Goal: Task Accomplishment & Management: Complete application form

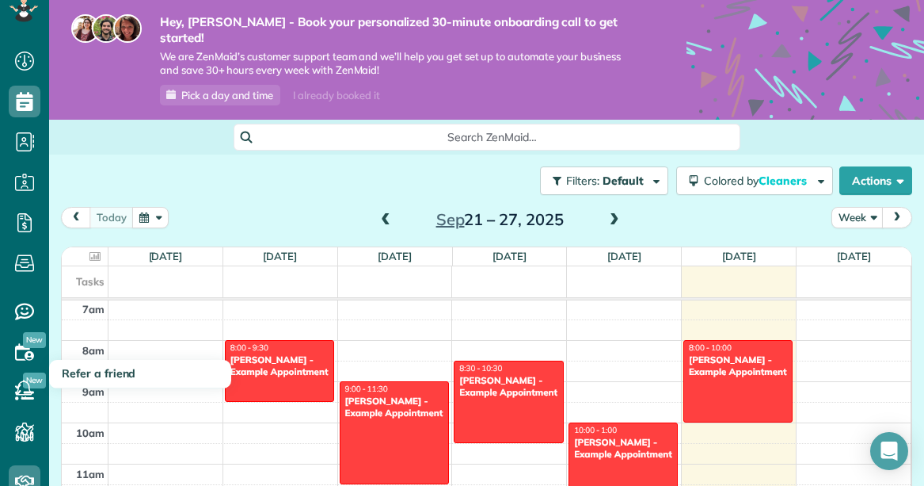
scroll to position [20, 0]
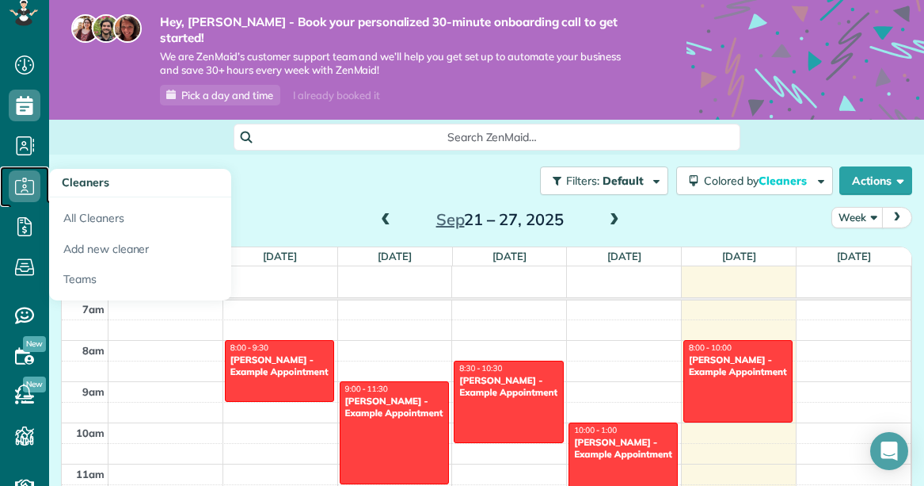
click at [25, 183] on icon at bounding box center [25, 186] width 32 height 32
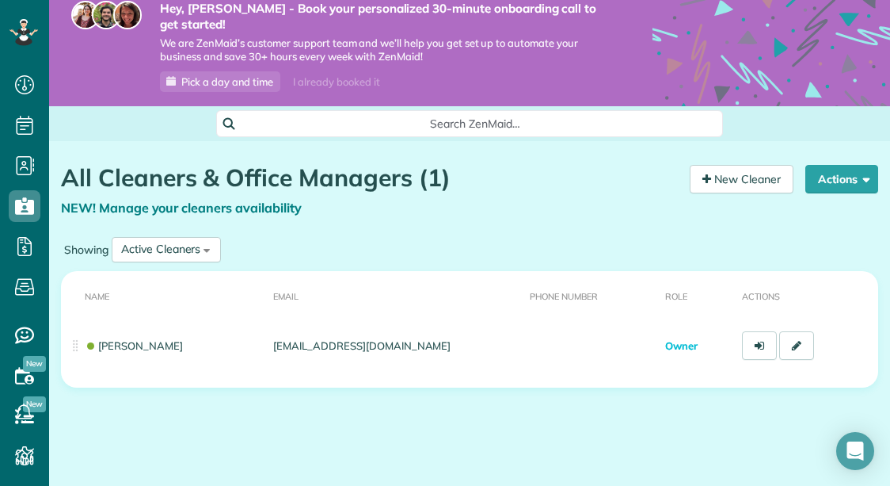
scroll to position [16, 0]
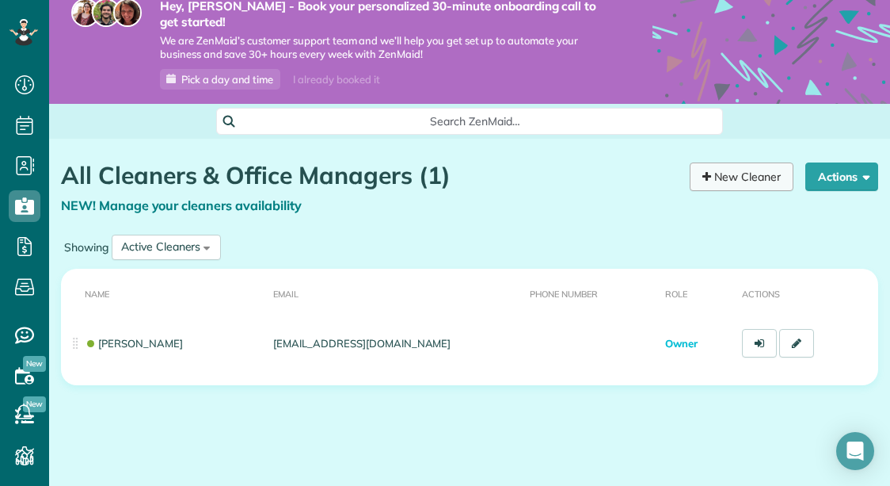
click at [760, 162] on link "New Cleaner" at bounding box center [742, 176] width 104 height 29
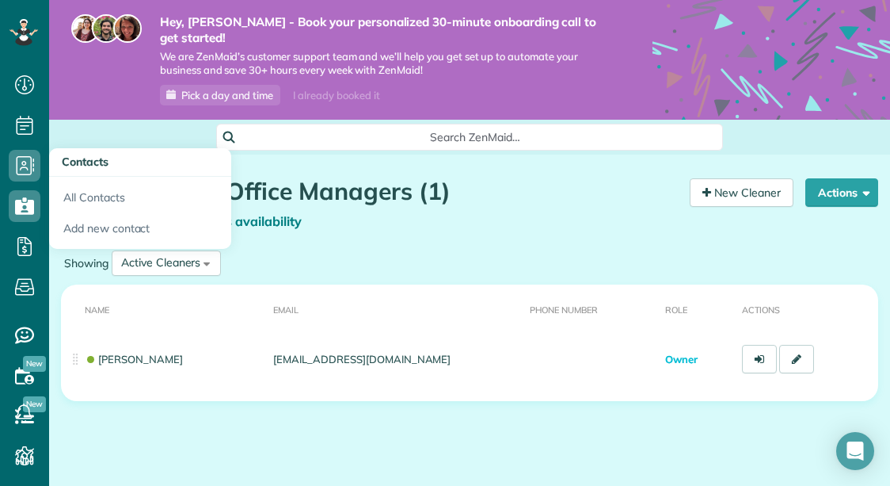
scroll to position [7, 7]
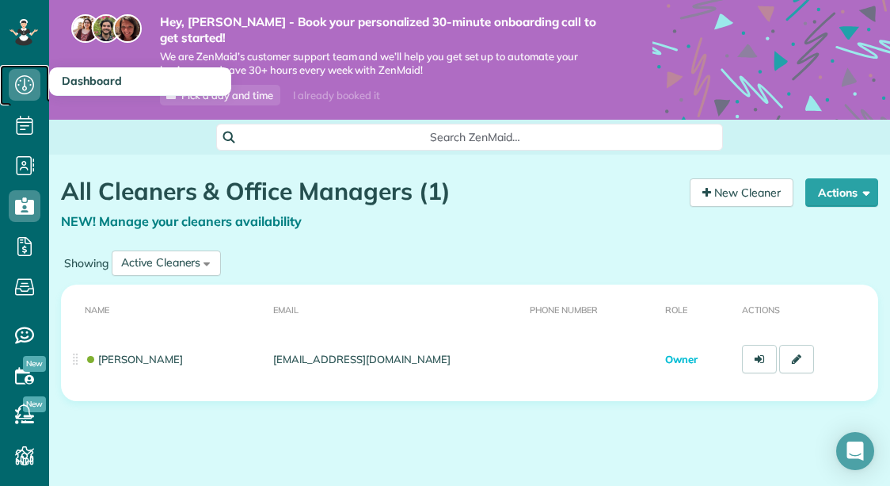
click at [29, 94] on icon at bounding box center [25, 85] width 32 height 32
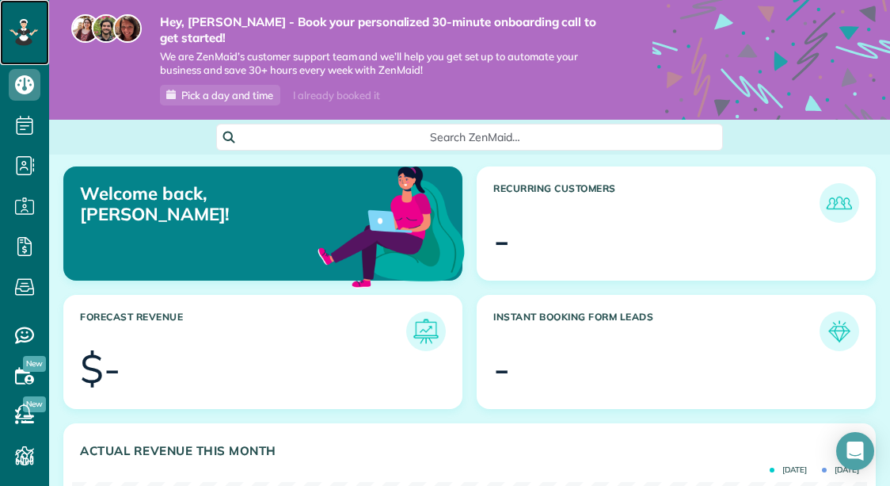
click at [24, 21] on icon at bounding box center [24, 21] width 6 height 4
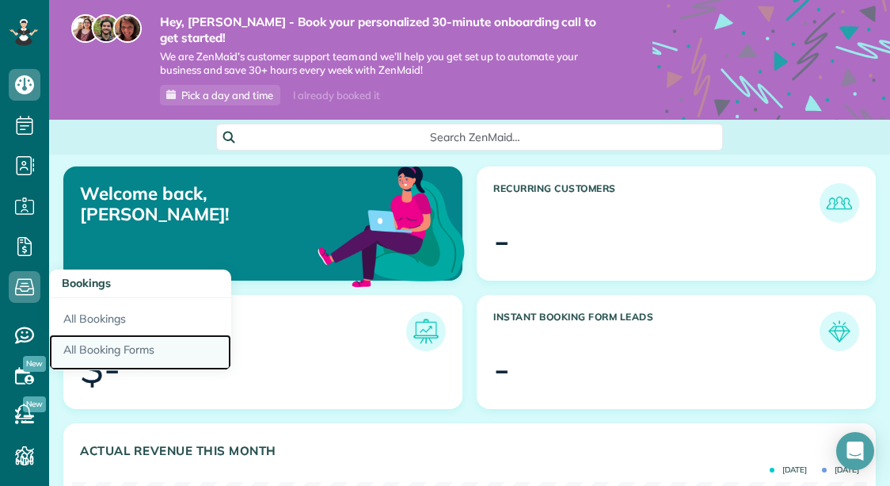
click at [91, 345] on link "All Booking Forms" at bounding box center [140, 352] width 182 height 36
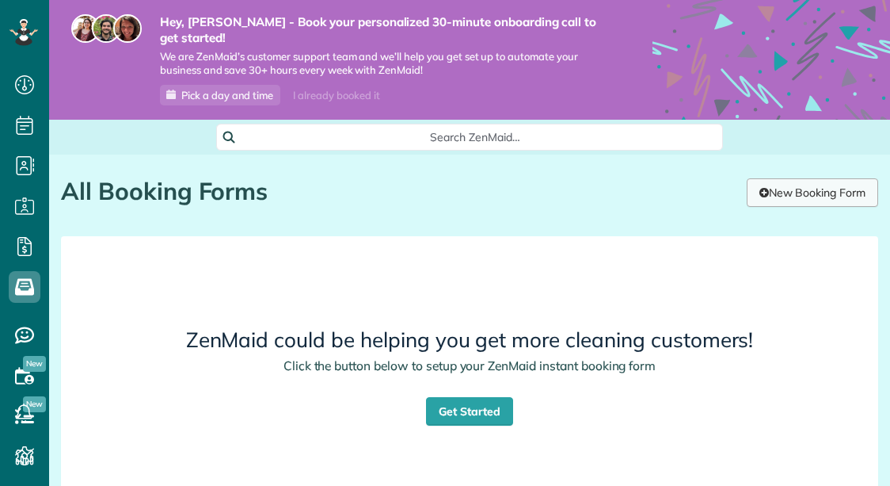
click at [784, 178] on link "New Booking Form" at bounding box center [812, 192] width 131 height 29
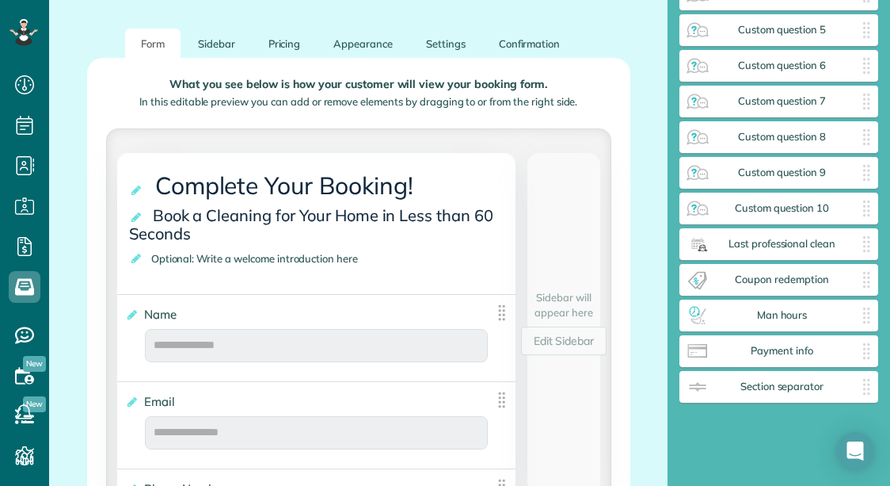
scroll to position [252, 0]
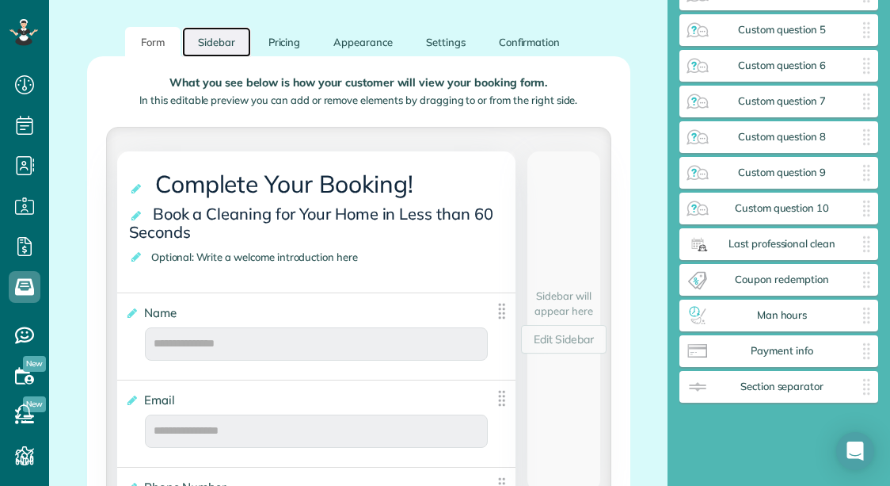
click at [218, 32] on link "Sidebar" at bounding box center [216, 42] width 69 height 31
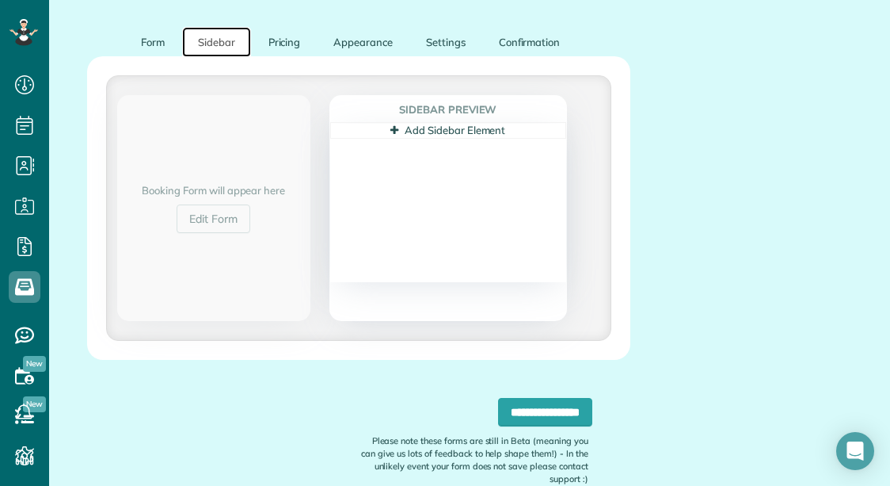
click at [405, 124] on link "Add Sidebar Element" at bounding box center [447, 130] width 115 height 13
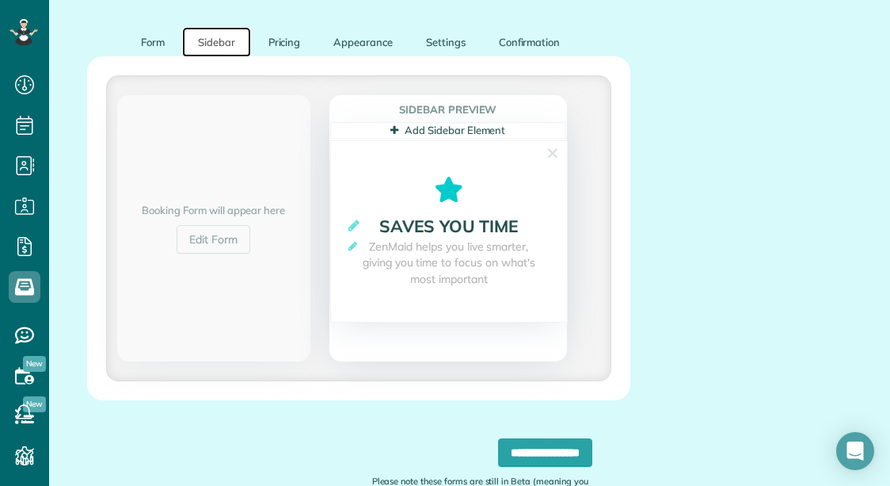
click at [449, 177] on icon at bounding box center [449, 189] width 236 height 25
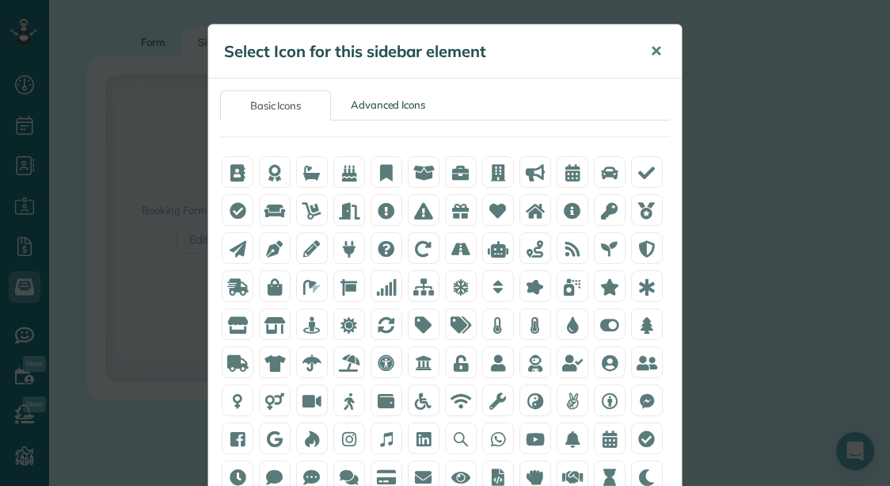
click at [654, 51] on span "✕" at bounding box center [656, 51] width 12 height 18
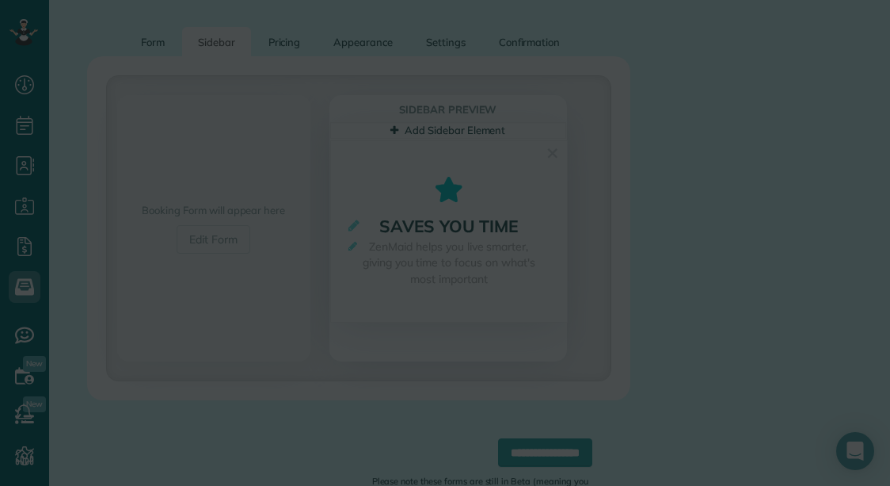
click at [582, 90] on div at bounding box center [573, 75] width 32 height 32
click at [684, 169] on div "Select Icon for this sidebar element ✕ Basic Icons Advanced Icons" at bounding box center [445, 243] width 890 height 486
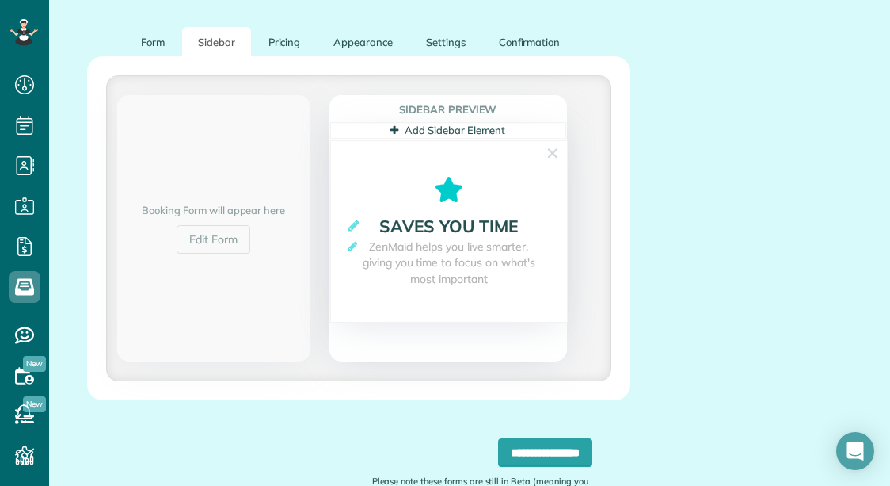
click at [488, 124] on link "Add Sidebar Element" at bounding box center [447, 130] width 115 height 13
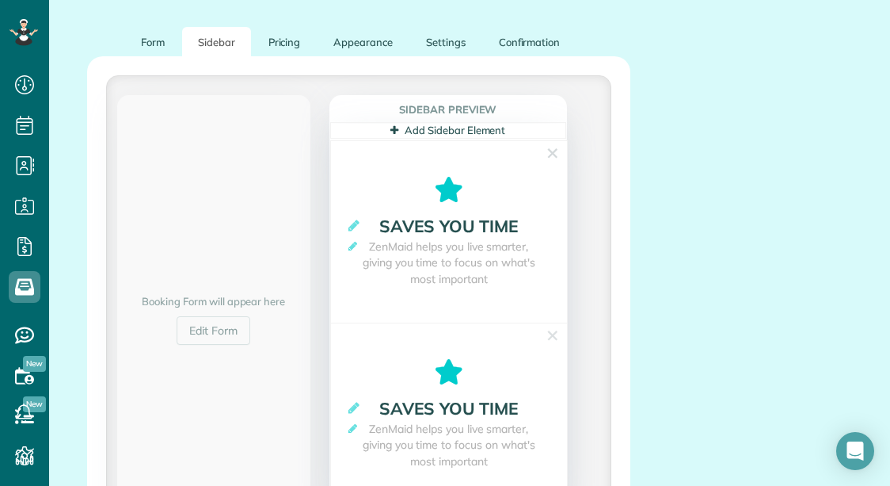
scroll to position [332, 0]
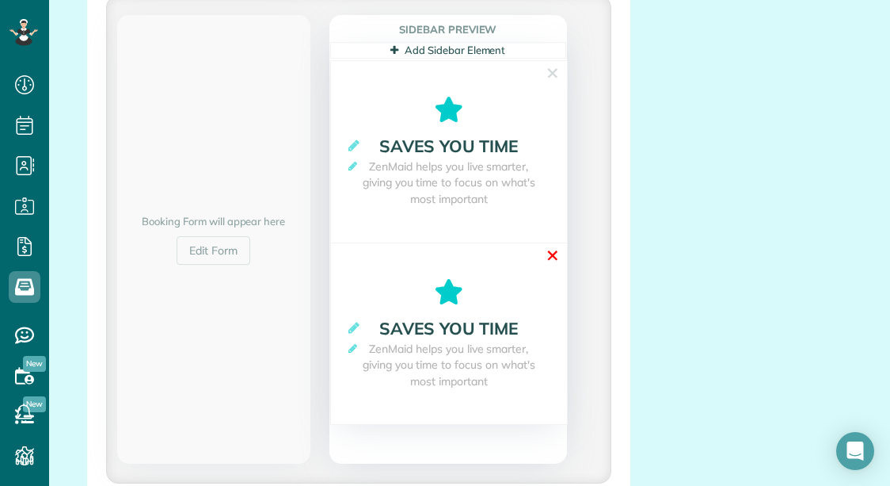
click at [551, 243] on link "✕" at bounding box center [553, 255] width 14 height 25
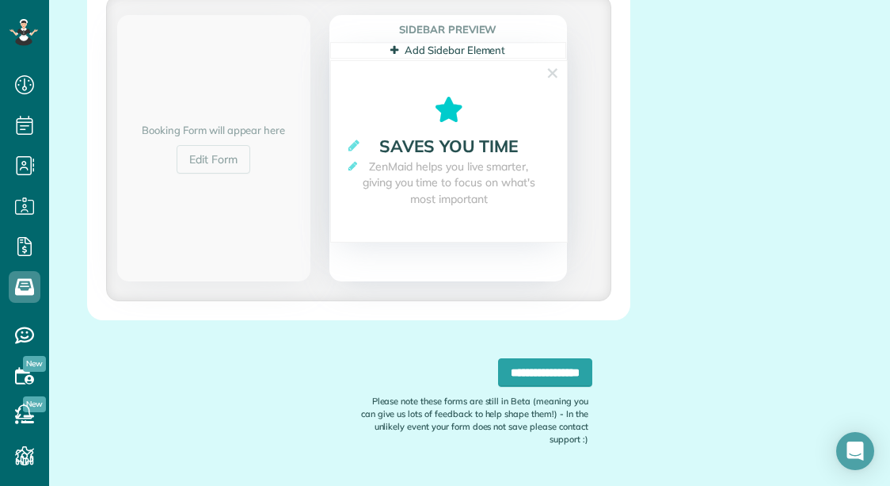
scroll to position [241, 0]
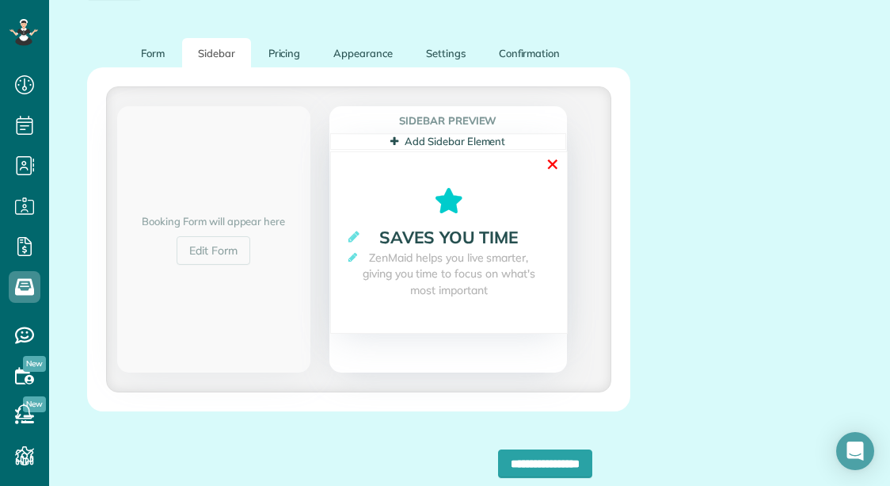
click at [553, 152] on link "✕" at bounding box center [553, 164] width 14 height 25
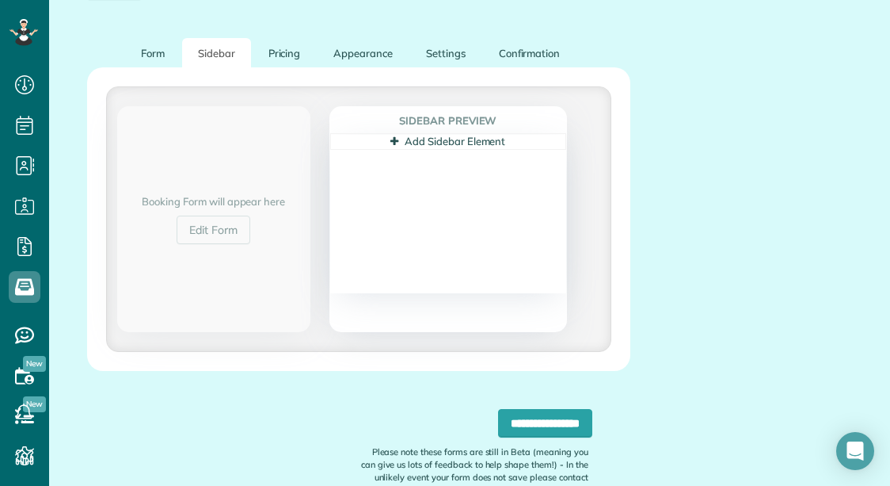
scroll to position [220, 0]
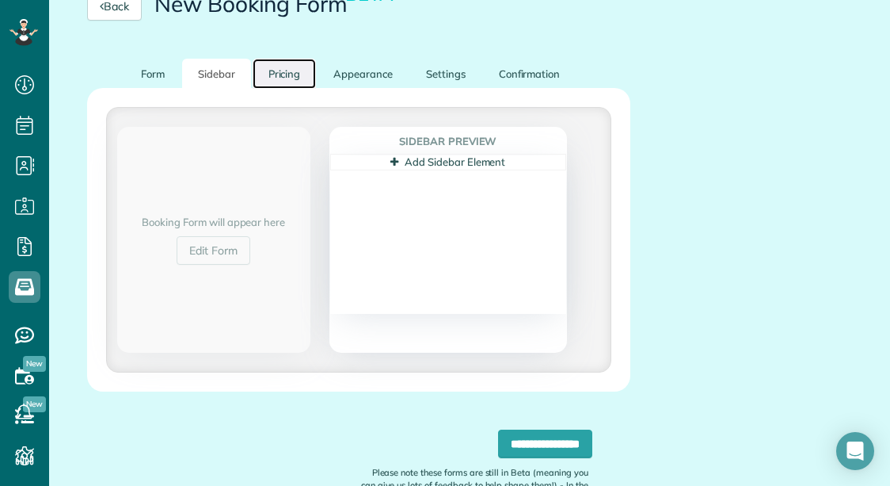
click at [284, 61] on link "Pricing" at bounding box center [285, 74] width 64 height 31
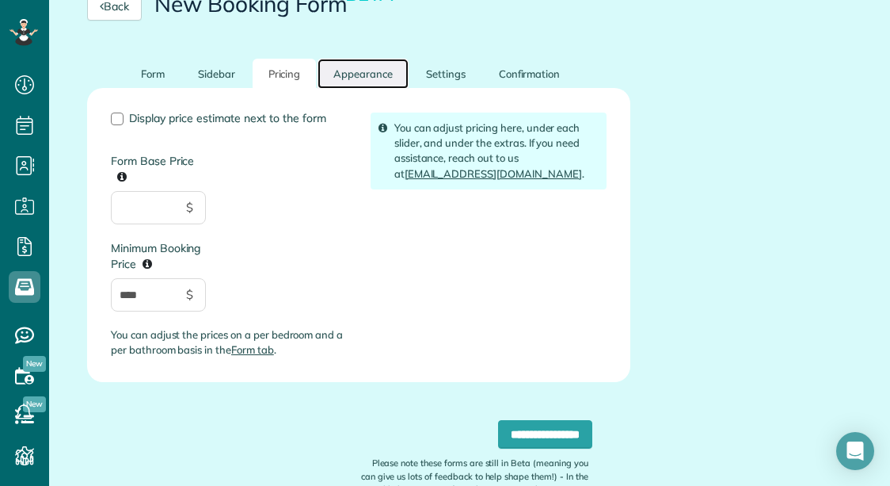
click at [359, 61] on link "Appearance" at bounding box center [363, 74] width 91 height 31
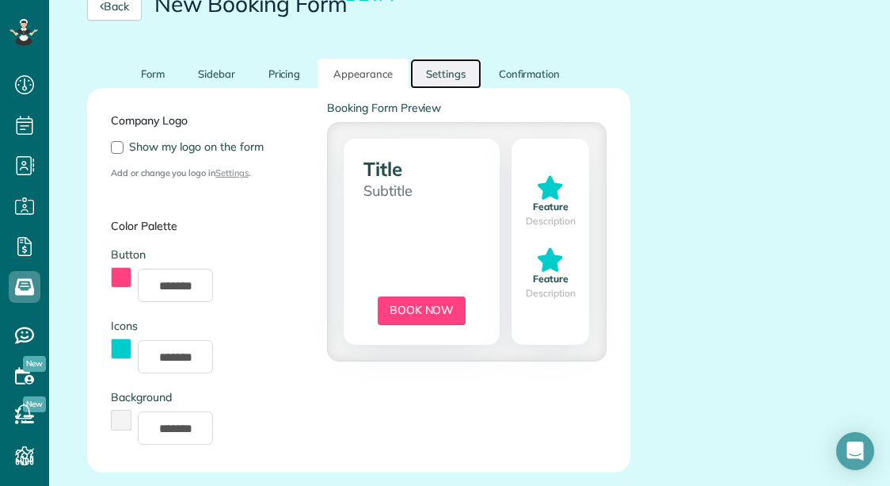
click at [441, 63] on link "Settings" at bounding box center [445, 74] width 71 height 31
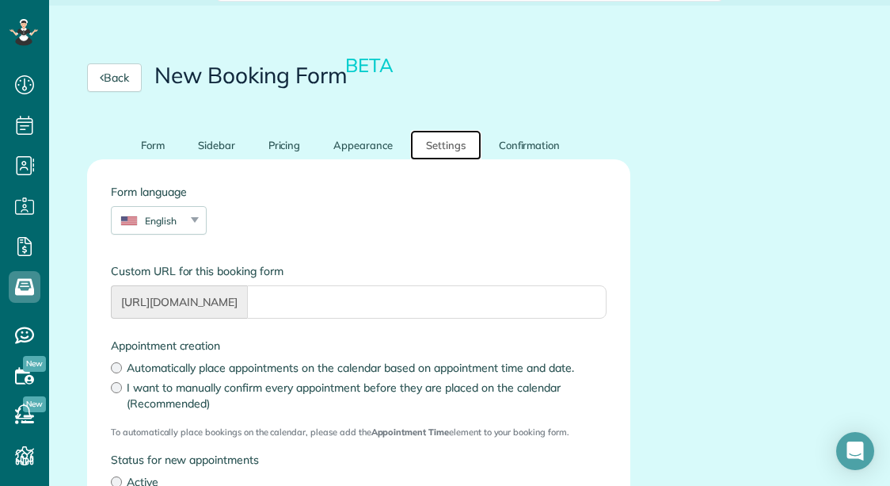
scroll to position [128, 0]
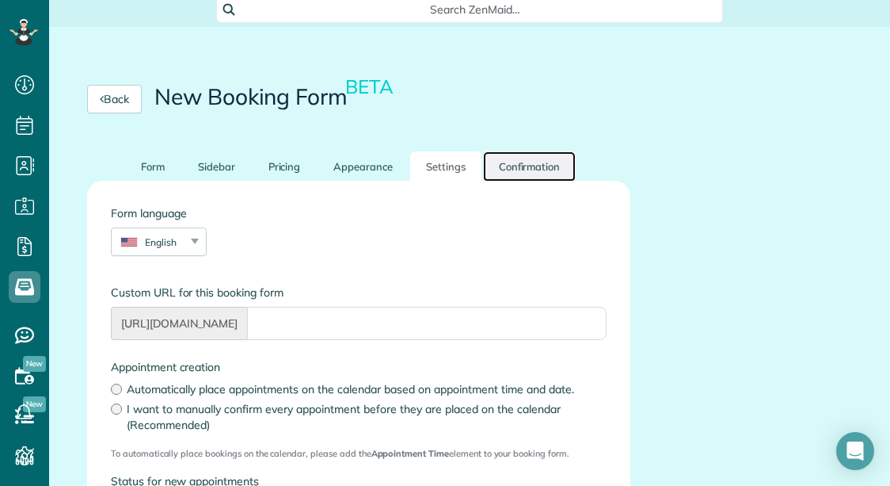
click at [521, 154] on link "Confirmation" at bounding box center [529, 166] width 93 height 31
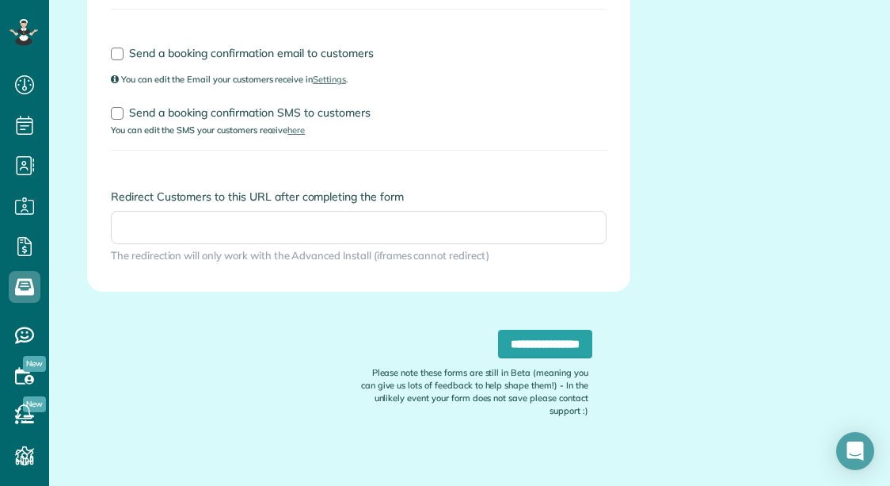
scroll to position [0, 0]
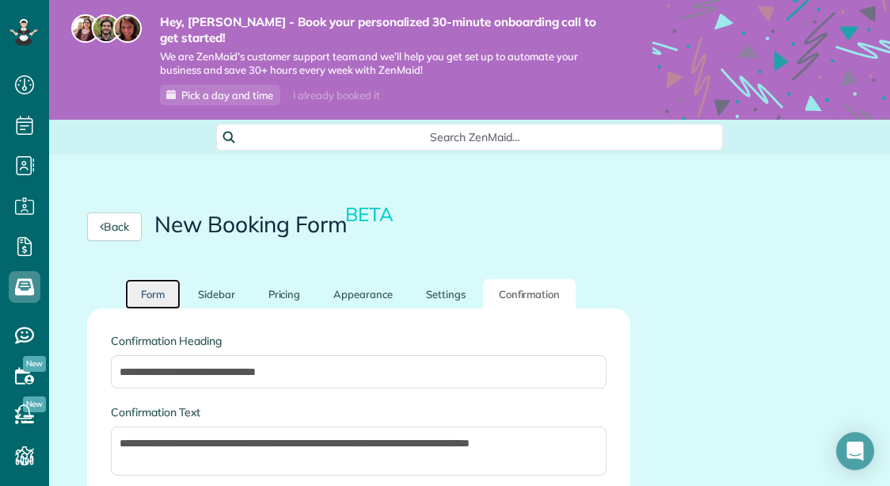
click at [150, 280] on link "Form" at bounding box center [152, 294] width 55 height 31
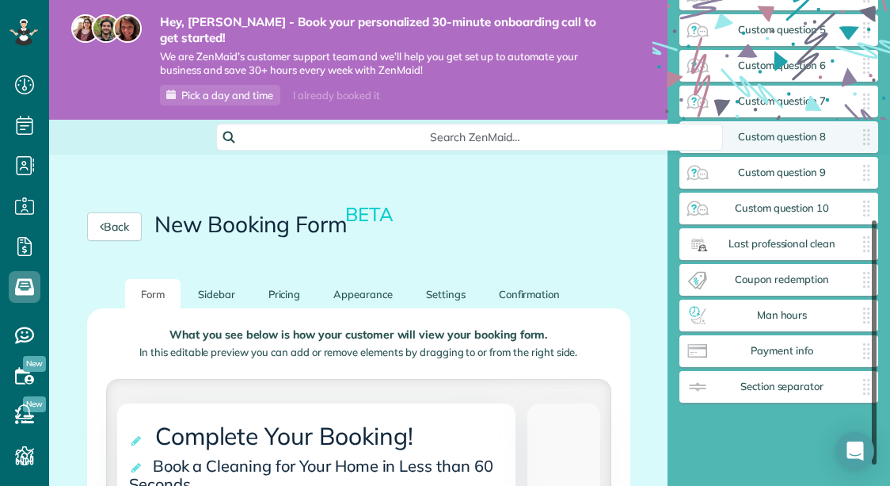
scroll to position [525, 199]
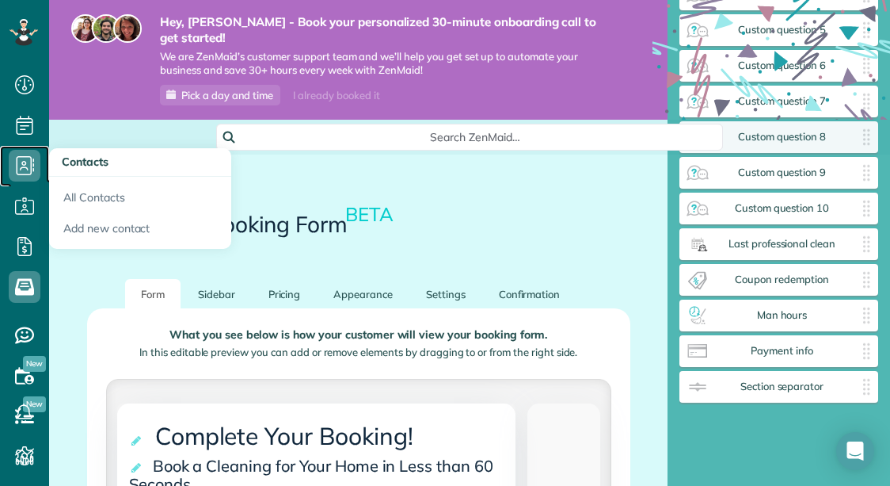
click at [24, 171] on icon at bounding box center [25, 166] width 32 height 32
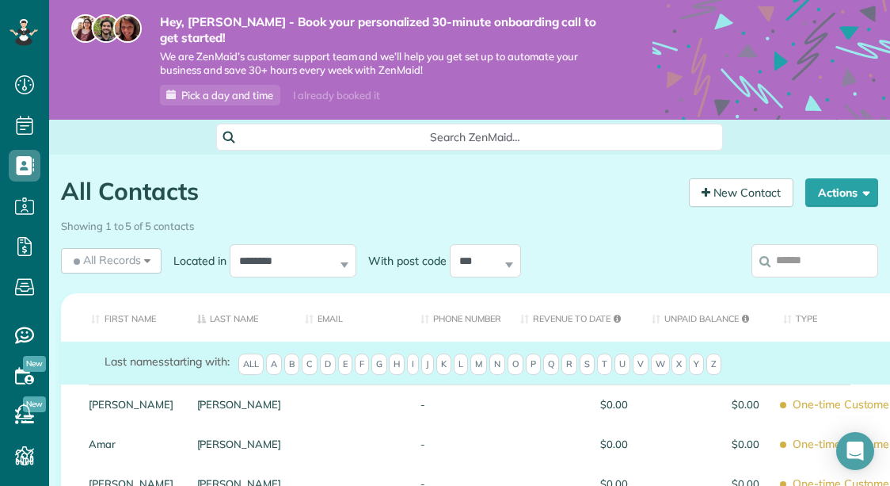
scroll to position [151, 0]
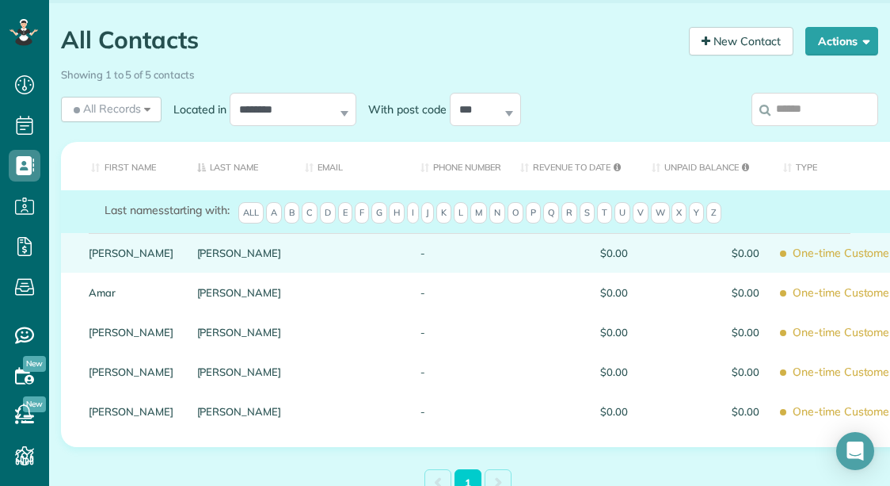
click at [247, 244] on div "Arellano" at bounding box center [239, 253] width 109 height 40
click at [293, 244] on div at bounding box center [351, 253] width 116 height 40
click at [136, 247] on link "Carolyn" at bounding box center [131, 252] width 85 height 11
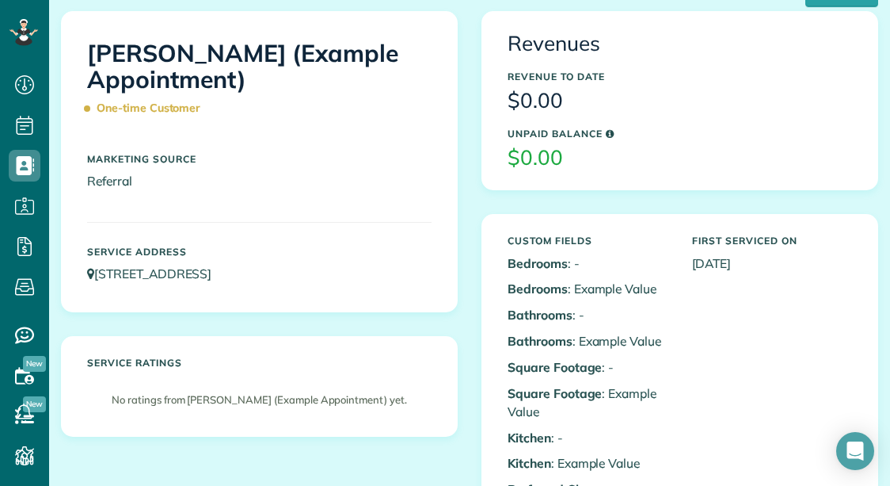
scroll to position [192, 0]
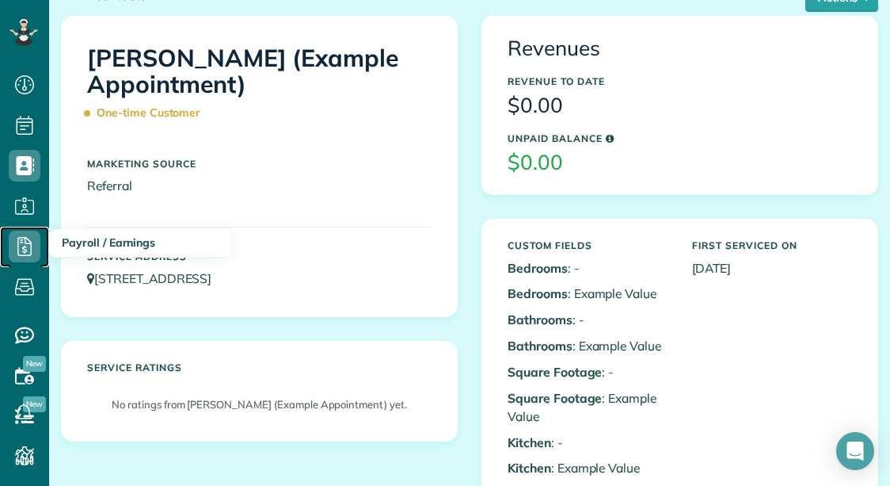
click at [27, 246] on icon at bounding box center [25, 246] width 32 height 32
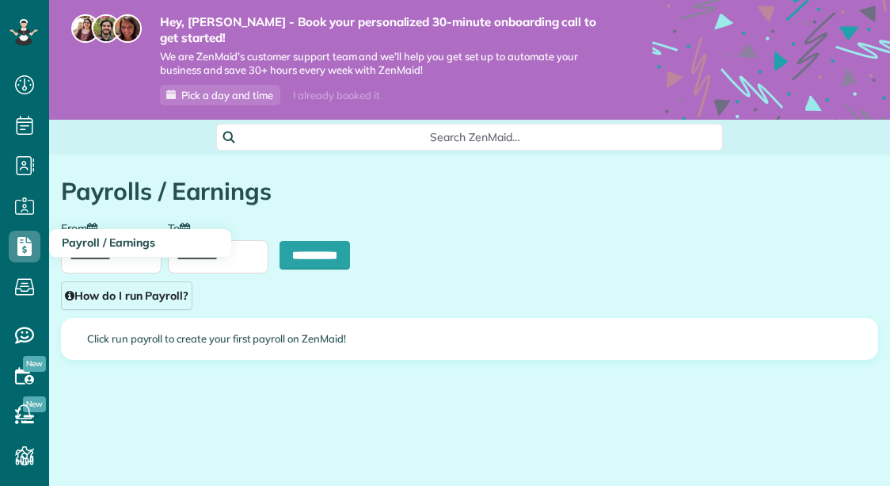
type input "**********"
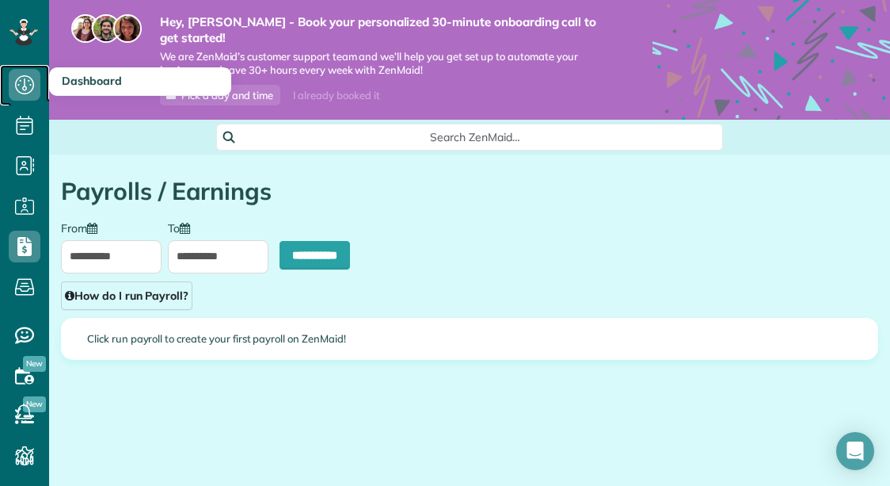
click at [21, 86] on icon at bounding box center [25, 85] width 32 height 32
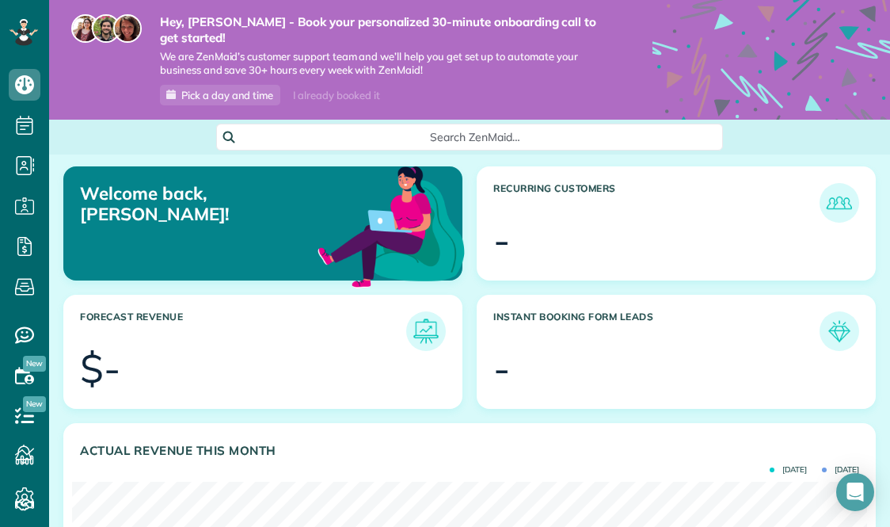
scroll to position [353, 795]
